Goal: Find specific page/section: Find specific page/section

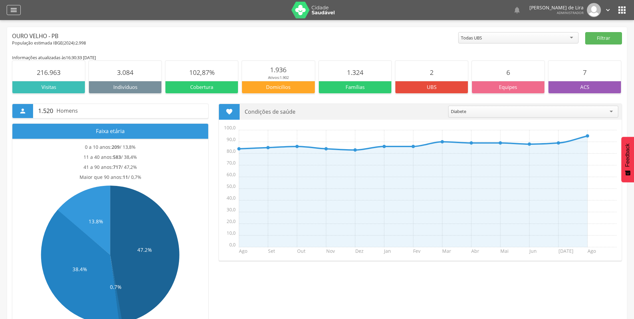
click at [14, 9] on icon "" at bounding box center [14, 10] width 8 height 8
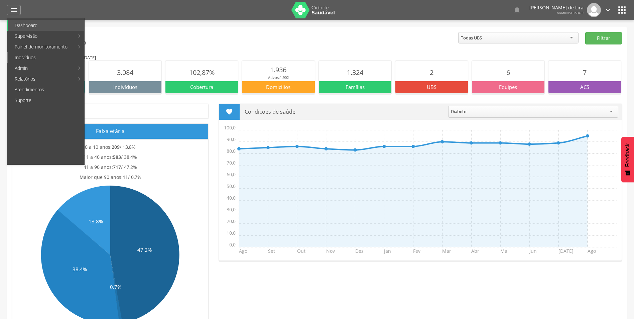
click at [25, 57] on link "Indivíduos" at bounding box center [46, 57] width 76 height 11
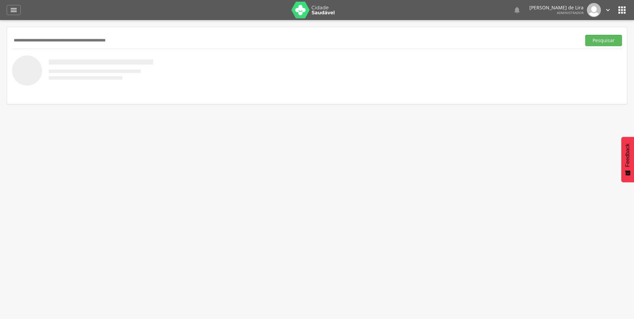
click at [32, 39] on input "text" at bounding box center [295, 40] width 566 height 11
click at [585, 35] on button "Pesquisar" at bounding box center [603, 40] width 37 height 11
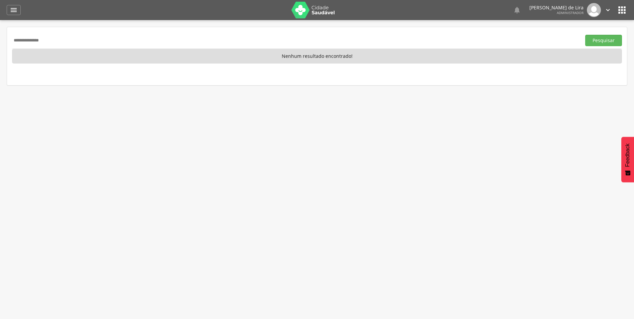
drag, startPoint x: 72, startPoint y: 43, endPoint x: -1, endPoint y: 41, distance: 73.2
click at [0, 41] on html " Dashboard Supervisão Produtividade Mapa da cidade Mapa de cobertura Ranking A…" at bounding box center [317, 159] width 634 height 319
click at [585, 35] on button "Pesquisar" at bounding box center [603, 40] width 37 height 11
type input "*"
click at [585, 35] on button "Pesquisar" at bounding box center [603, 40] width 37 height 11
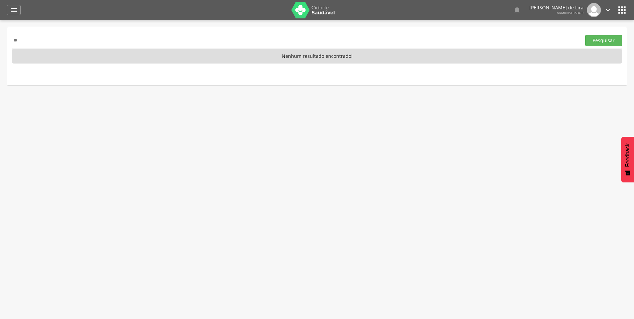
type input "*"
click at [585, 35] on button "Pesquisar" at bounding box center [603, 40] width 37 height 11
drag, startPoint x: 85, startPoint y: 43, endPoint x: -1, endPoint y: 30, distance: 87.2
click at [0, 30] on html " Dashboard Supervisão Produtividade Mapa da cidade Mapa de cobertura Ranking A…" at bounding box center [317, 159] width 634 height 319
click at [585, 35] on button "Pesquisar" at bounding box center [603, 40] width 37 height 11
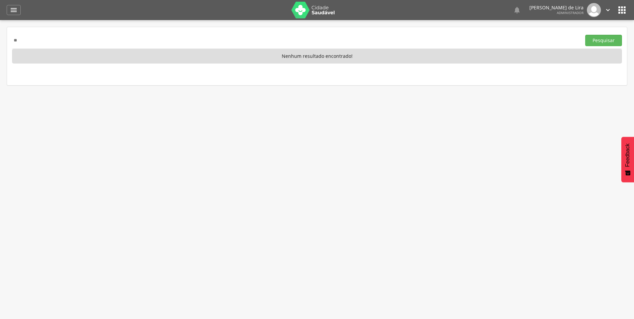
type input "*"
type input "**********"
click at [585, 35] on button "Pesquisar" at bounding box center [603, 40] width 37 height 11
